Goal: Check status: Check status

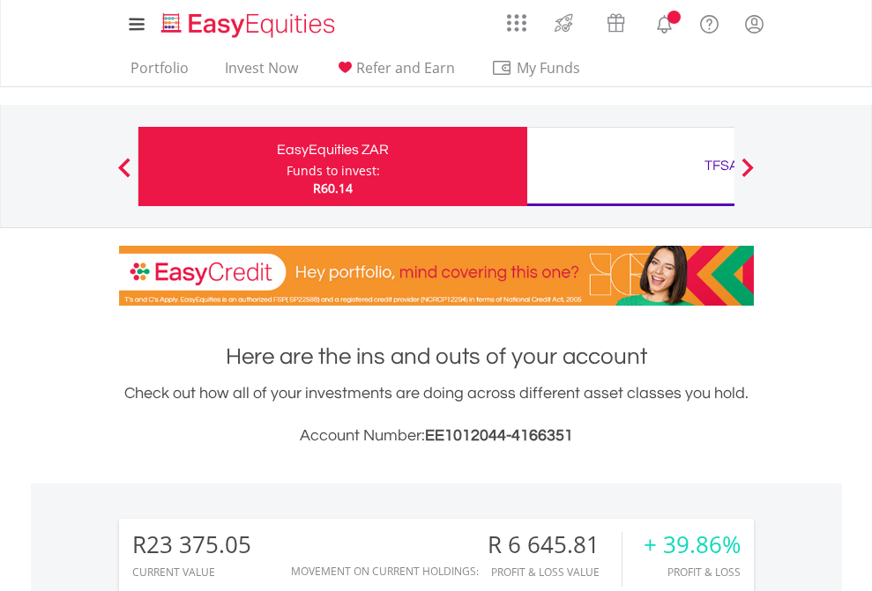
scroll to position [169, 277]
click at [286, 167] on div "Funds to invest:" at bounding box center [332, 171] width 93 height 18
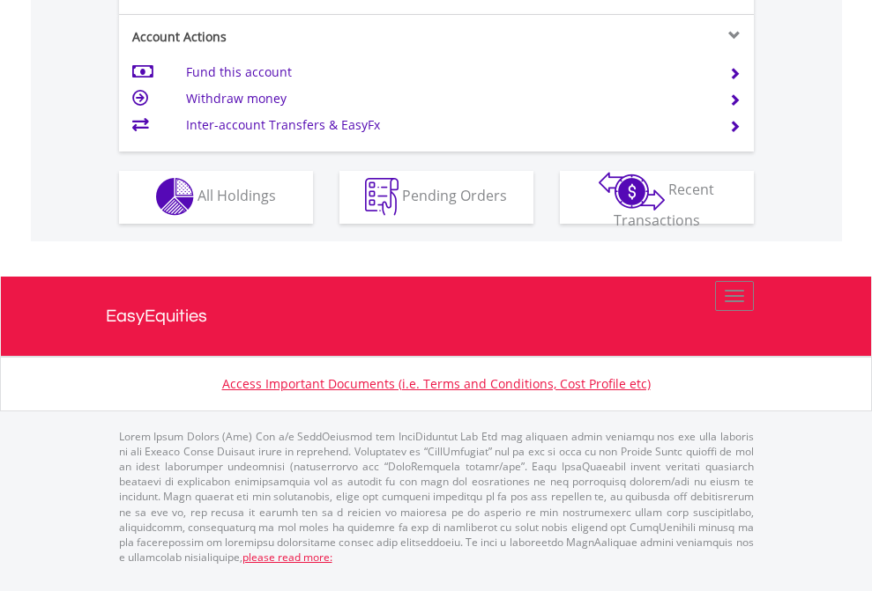
scroll to position [1648, 0]
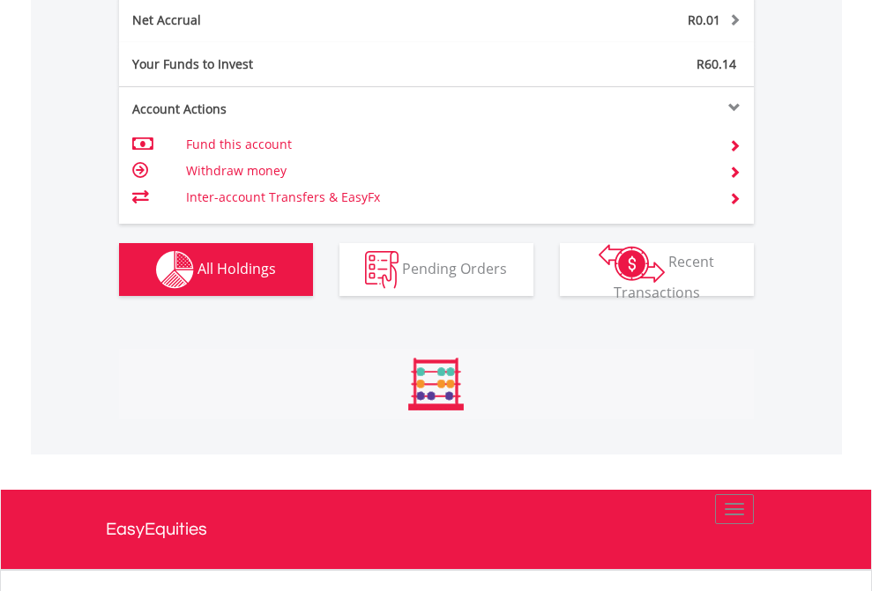
scroll to position [169, 277]
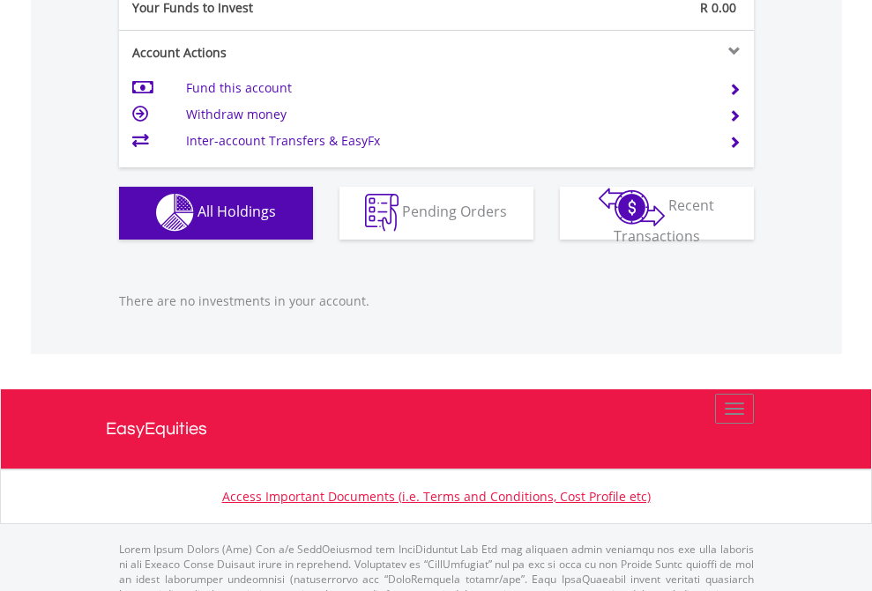
scroll to position [1745, 0]
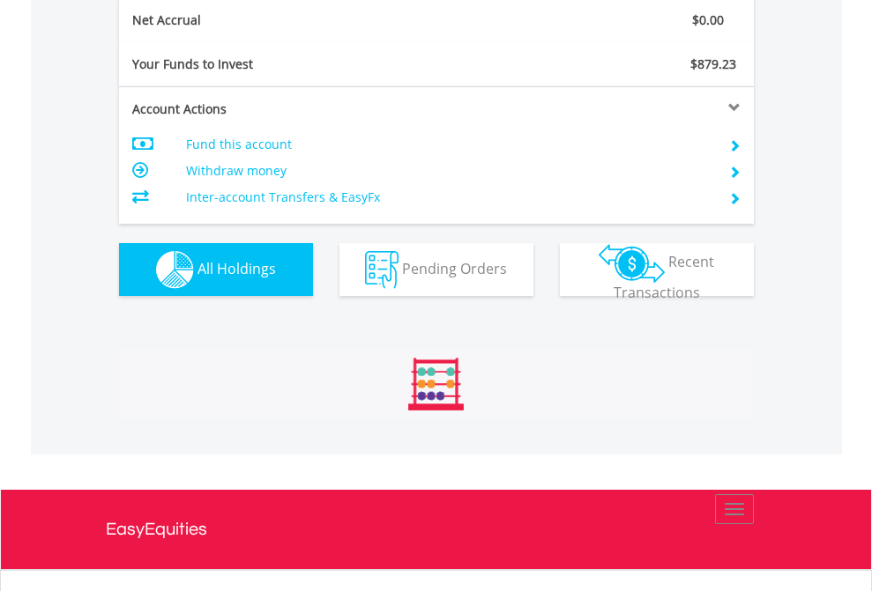
scroll to position [169, 277]
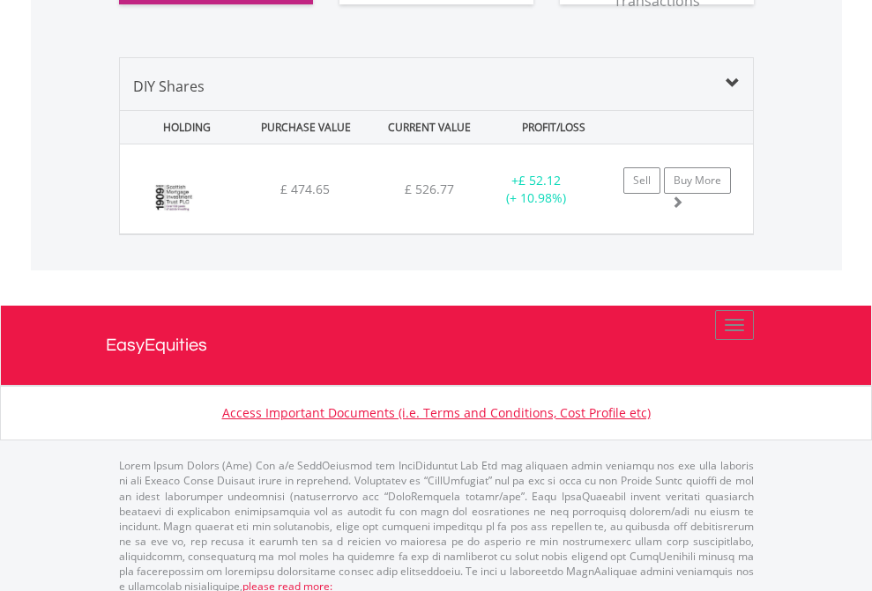
scroll to position [1960, 0]
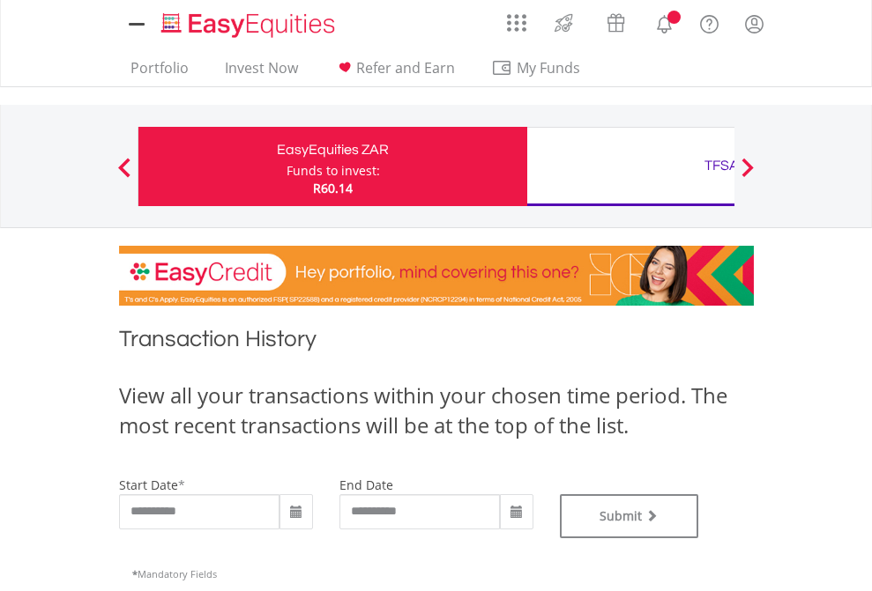
type input "**********"
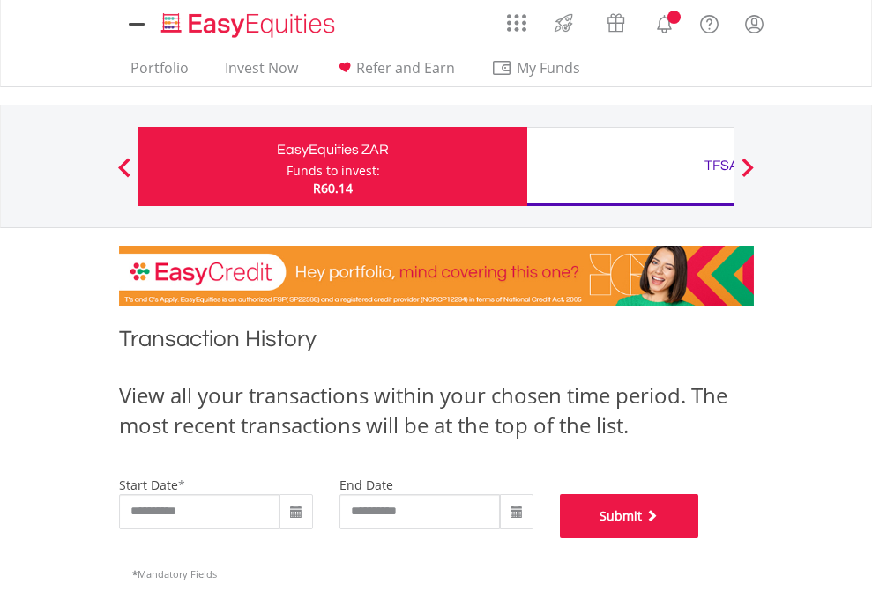
click at [699, 538] on button "Submit" at bounding box center [629, 516] width 139 height 44
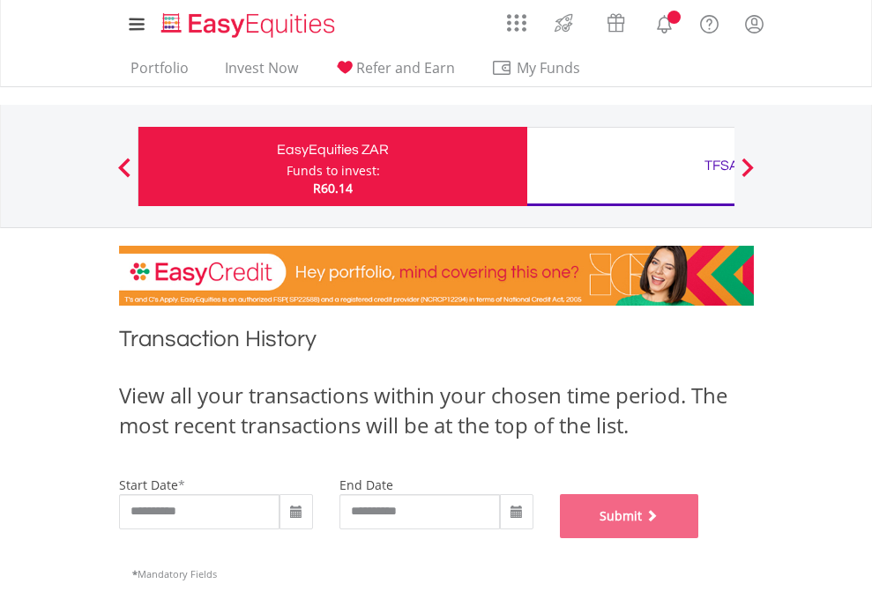
scroll to position [715, 0]
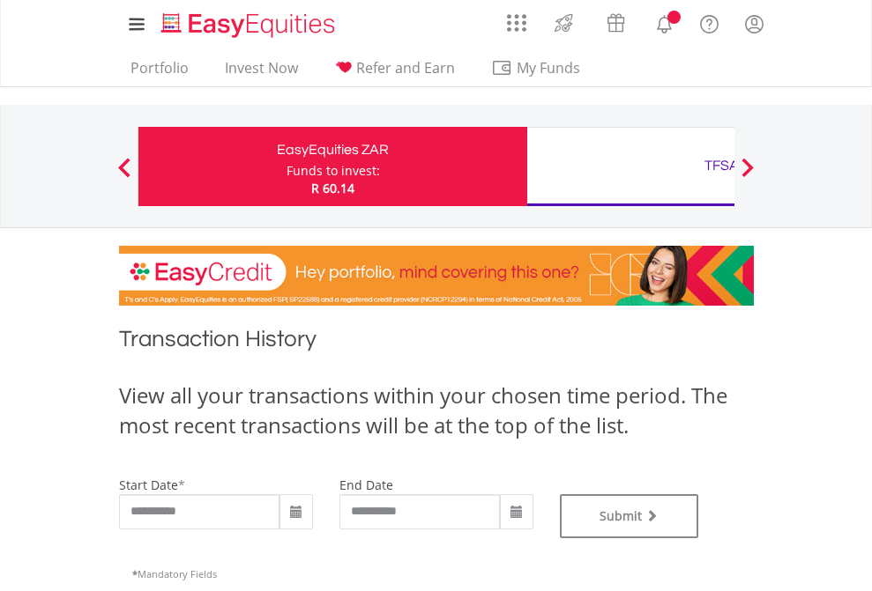
click at [630, 167] on div "TFSA" at bounding box center [721, 165] width 367 height 25
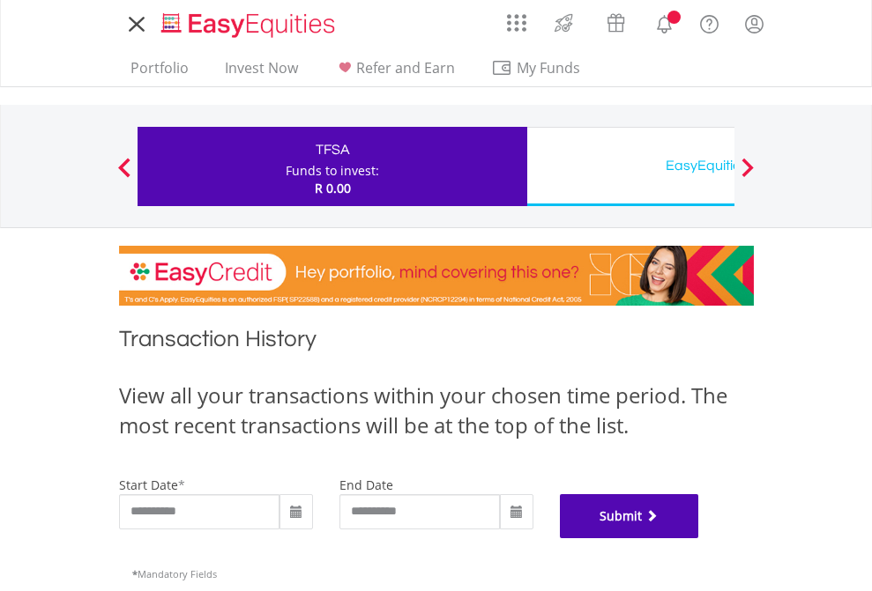
click at [699, 538] on button "Submit" at bounding box center [629, 516] width 139 height 44
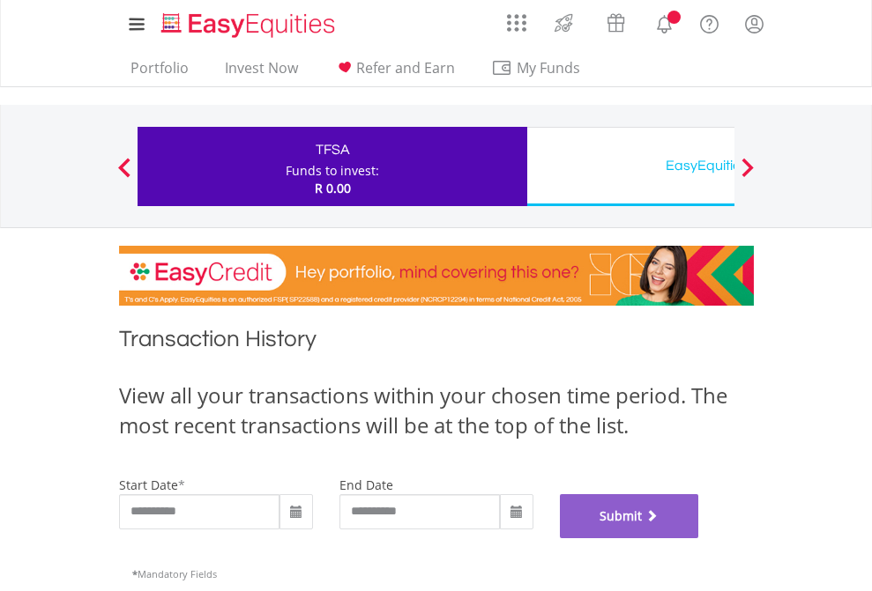
scroll to position [715, 0]
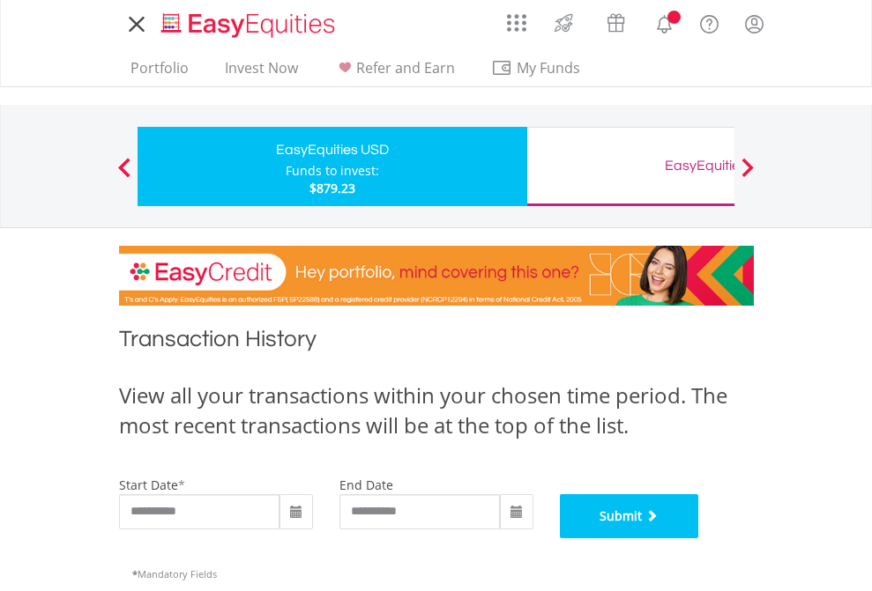
click at [699, 538] on button "Submit" at bounding box center [629, 516] width 139 height 44
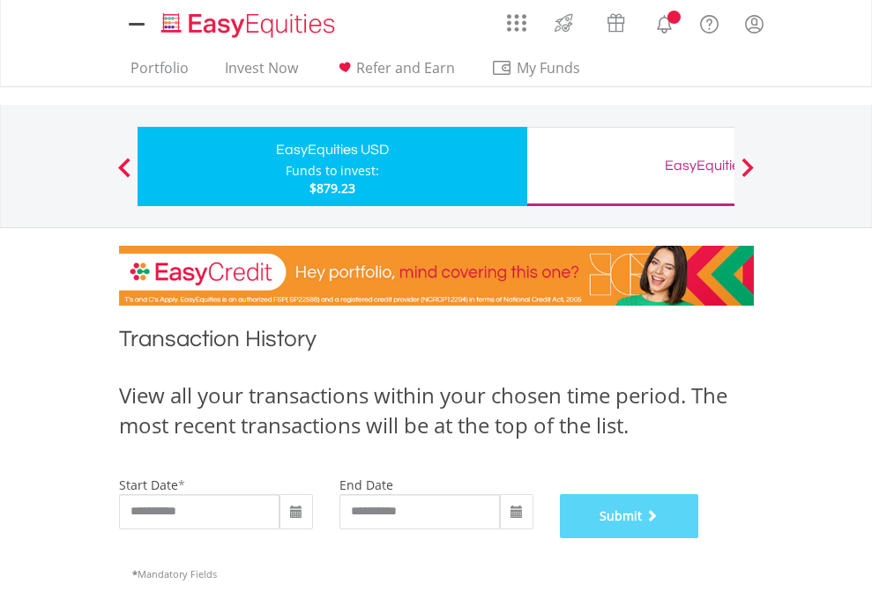
scroll to position [715, 0]
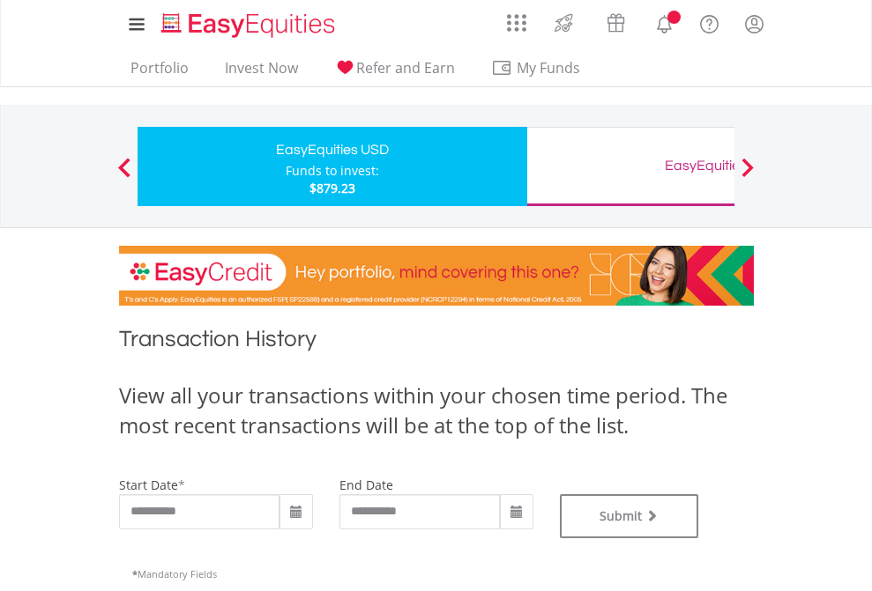
click at [630, 167] on div "EasyEquities GBP" at bounding box center [721, 165] width 367 height 25
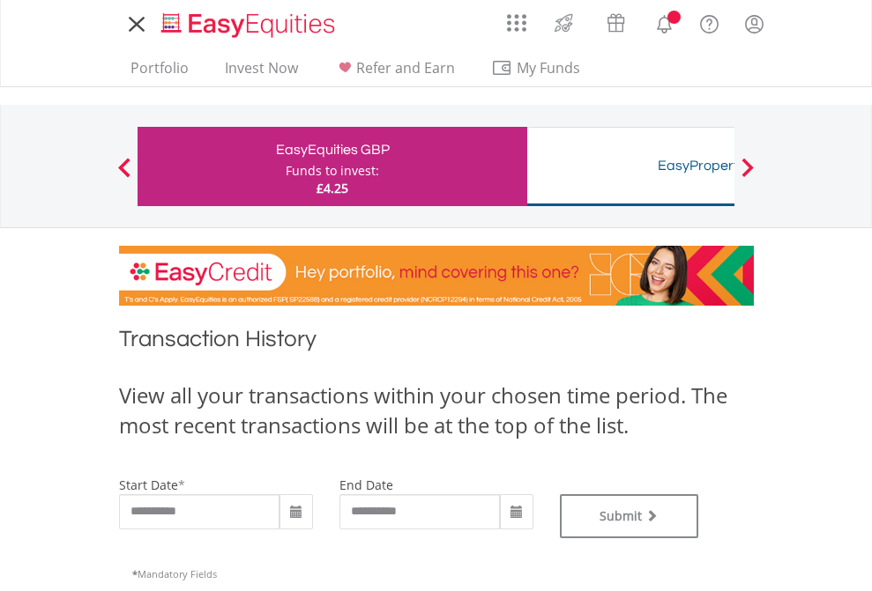
type input "**********"
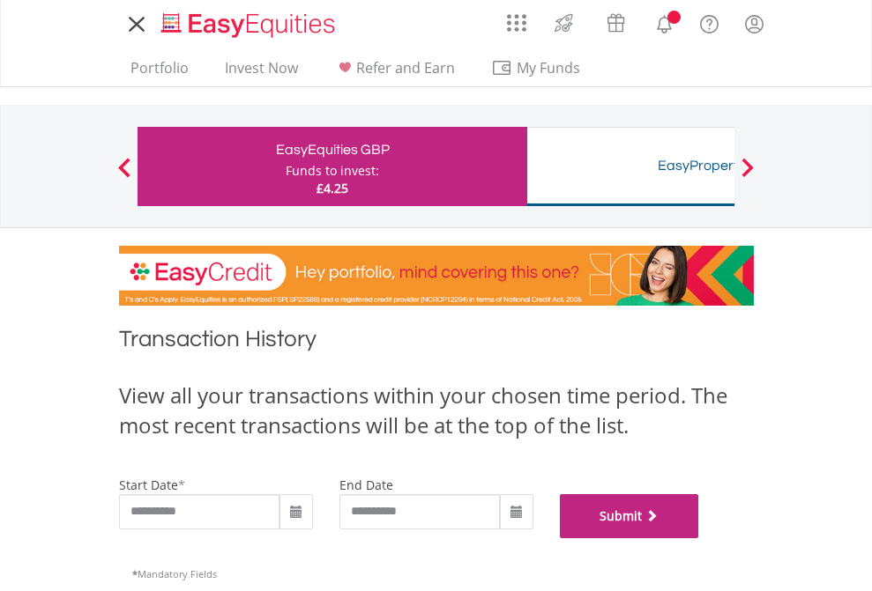
click at [699, 538] on button "Submit" at bounding box center [629, 516] width 139 height 44
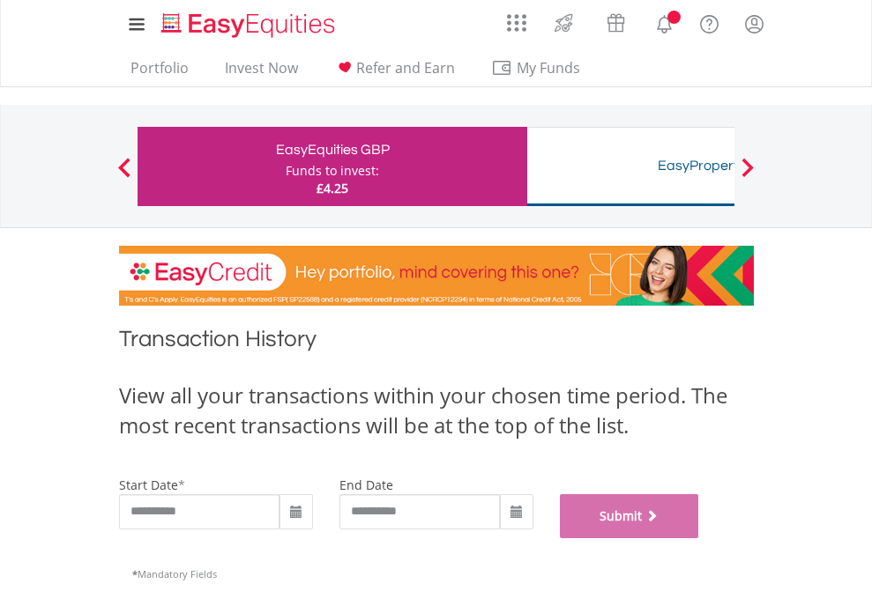
scroll to position [715, 0]
